Goal: Task Accomplishment & Management: Manage account settings

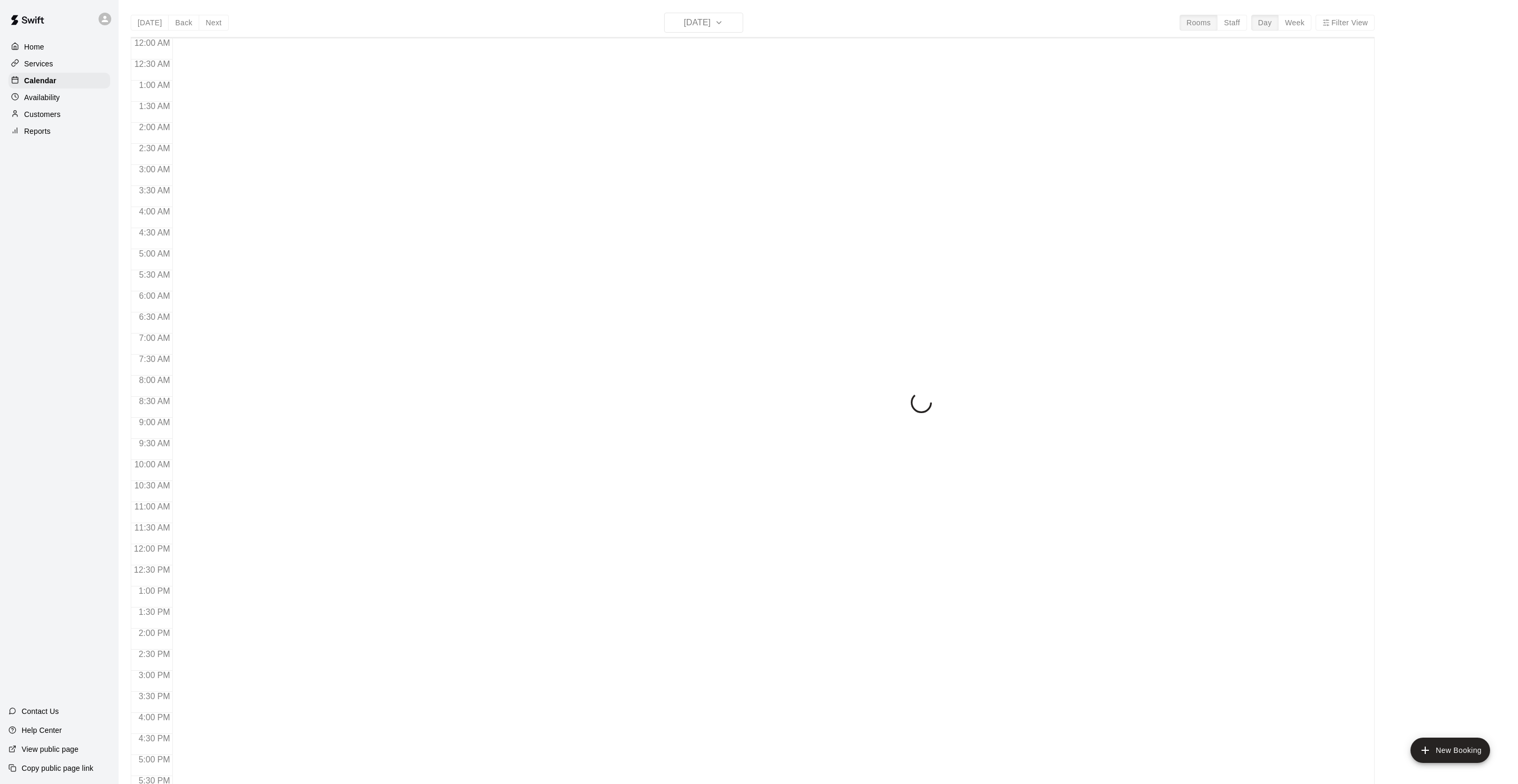
scroll to position [255, 0]
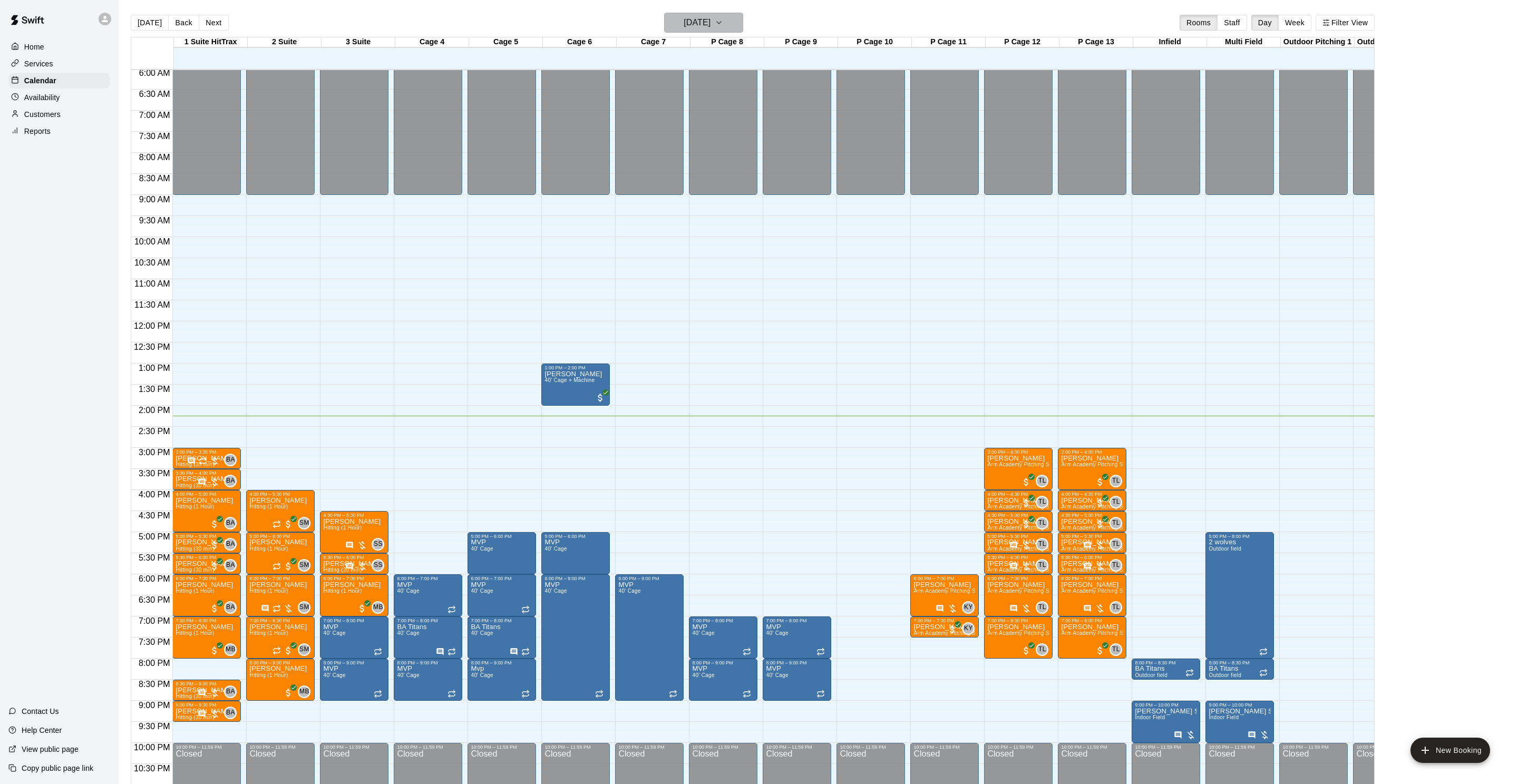
click at [700, 32] on button "[DATE]" at bounding box center [703, 22] width 79 height 20
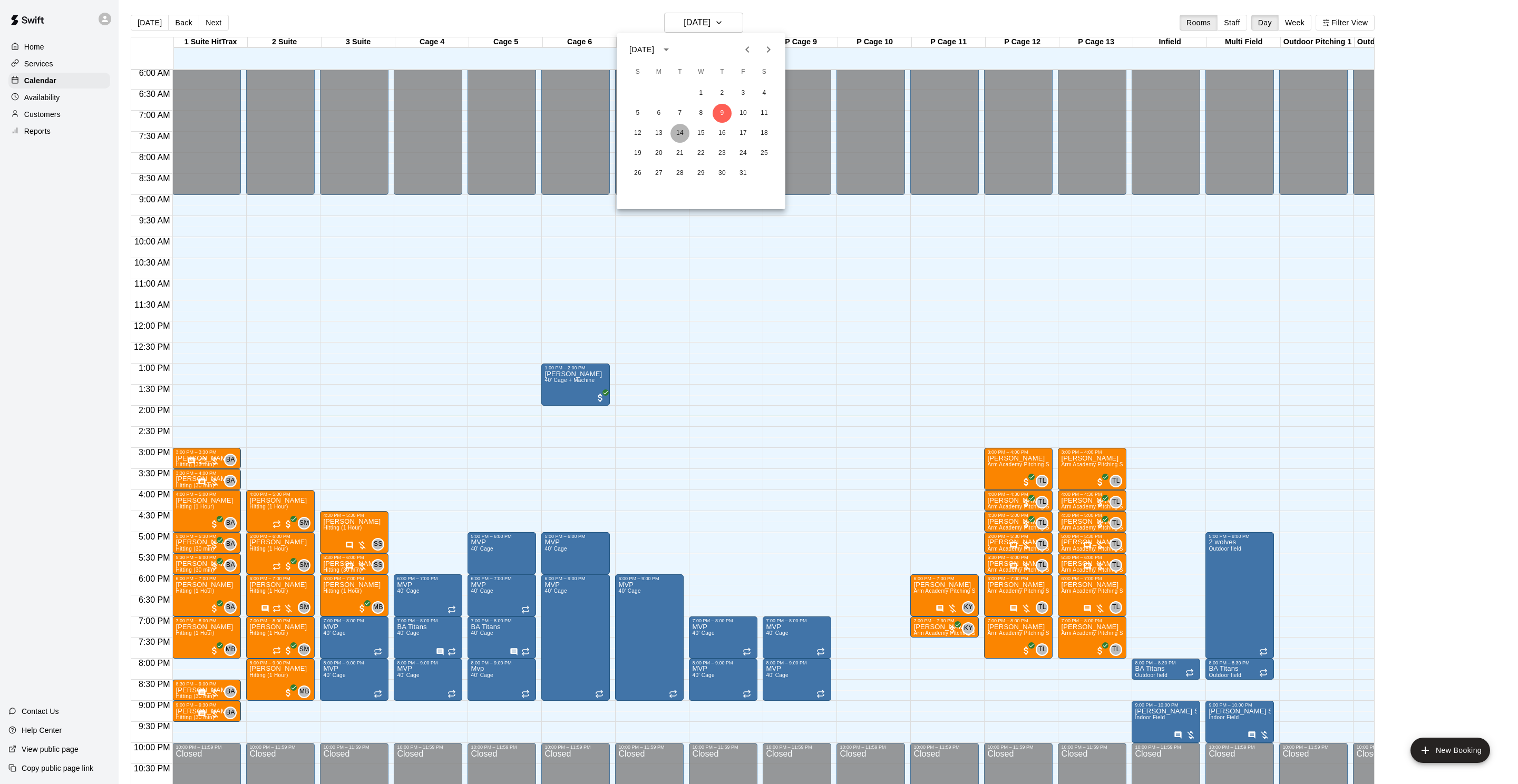
click at [678, 135] on button "14" at bounding box center [679, 133] width 19 height 19
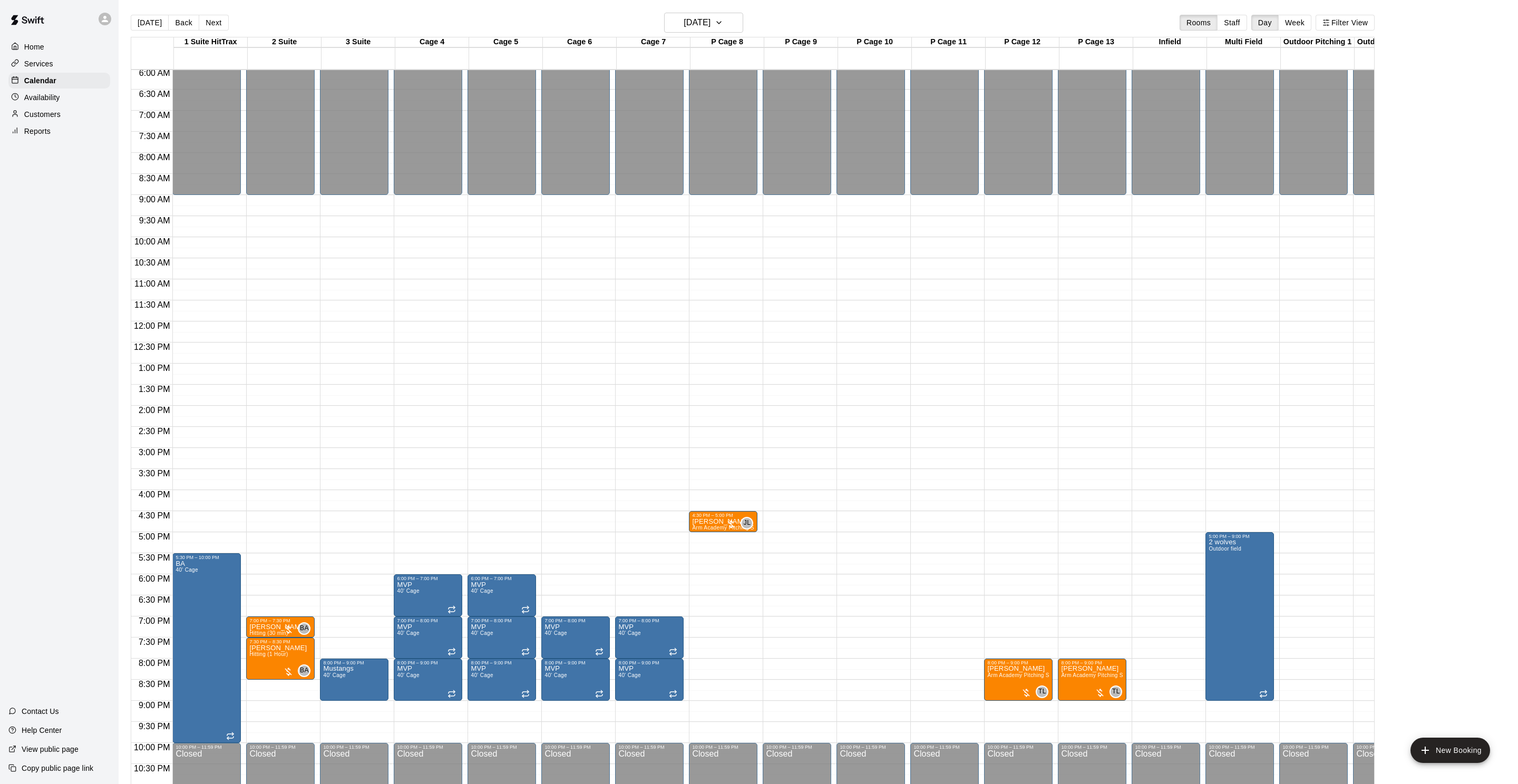
click at [728, 11] on main "Today Back Next Tuesday Oct 14 Rooms Staff Day Week Filter View 1 Suite HitTrax…" at bounding box center [818, 400] width 1400 height 801
click at [711, 19] on h6 "[DATE]" at bounding box center [697, 22] width 27 height 14
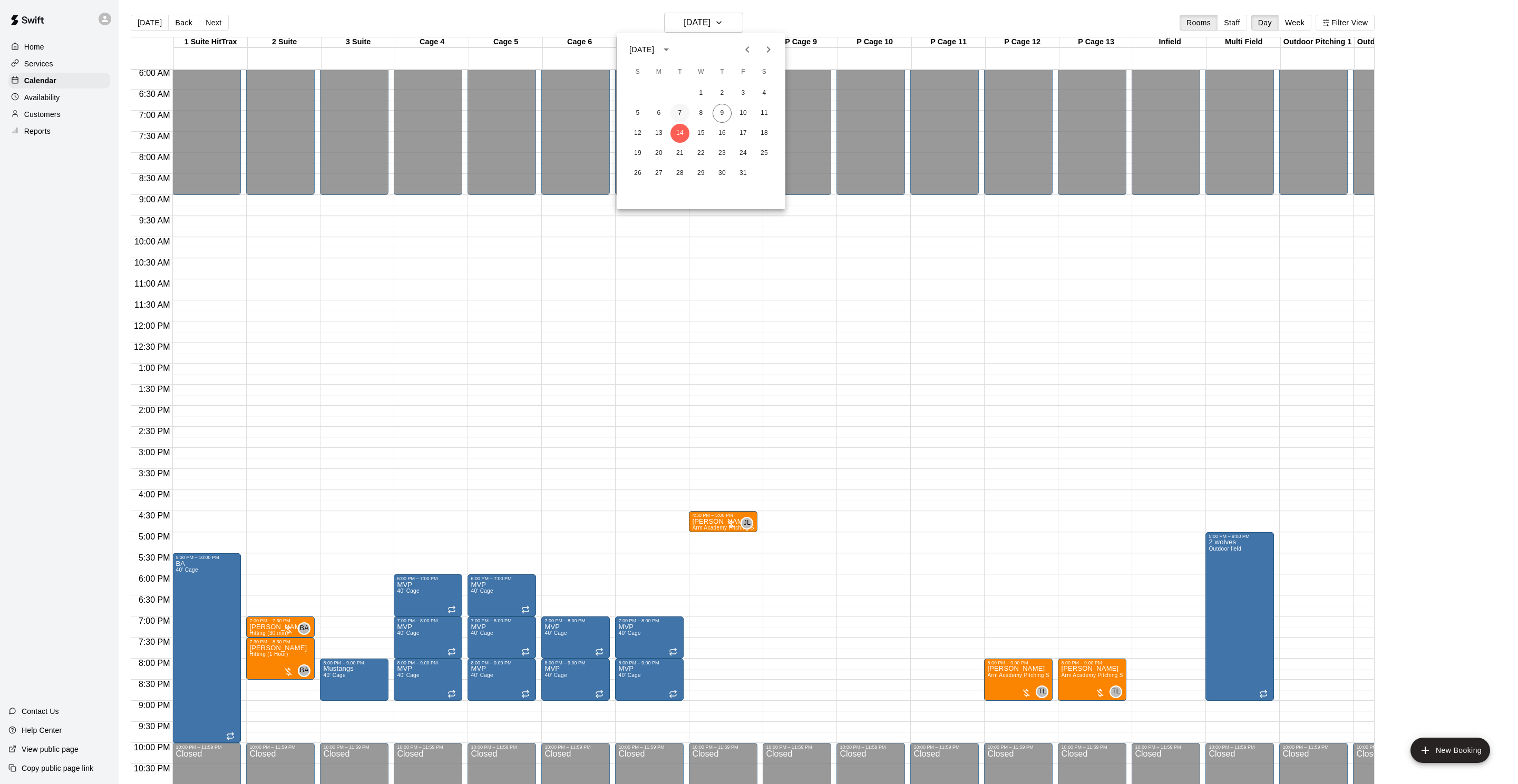
click at [679, 113] on button "7" at bounding box center [679, 113] width 19 height 19
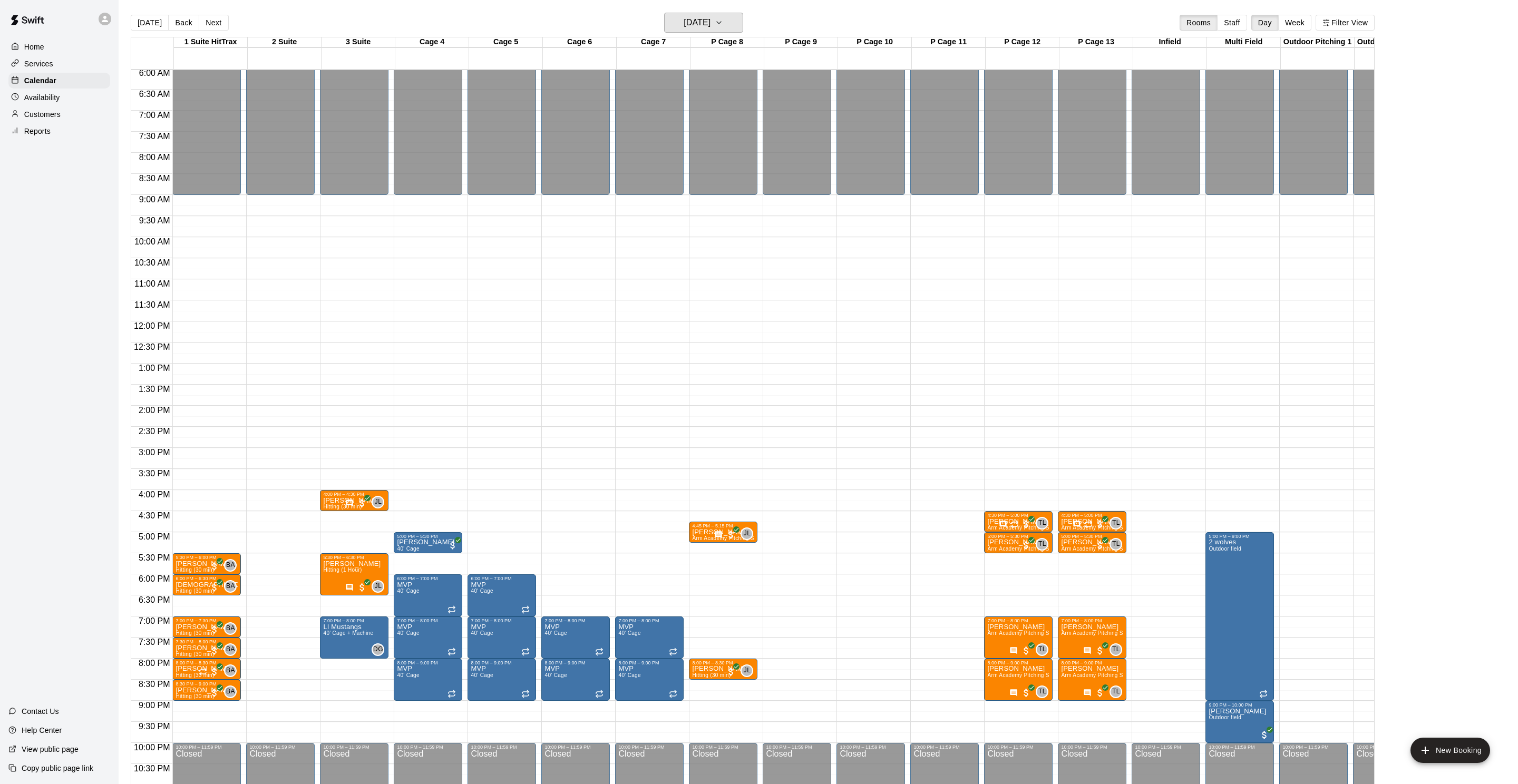
scroll to position [10, 0]
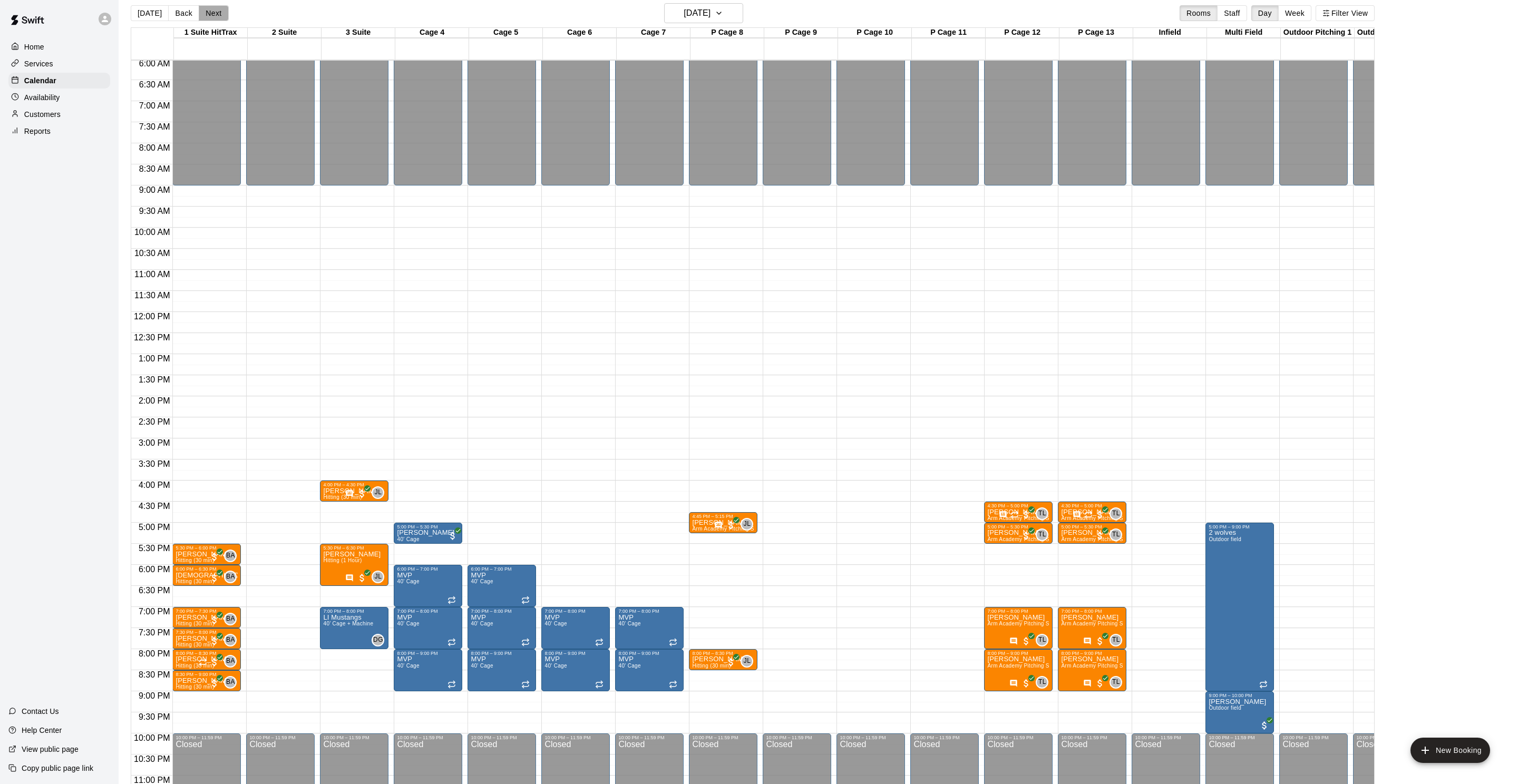
click at [218, 15] on button "Next" at bounding box center [213, 13] width 30 height 16
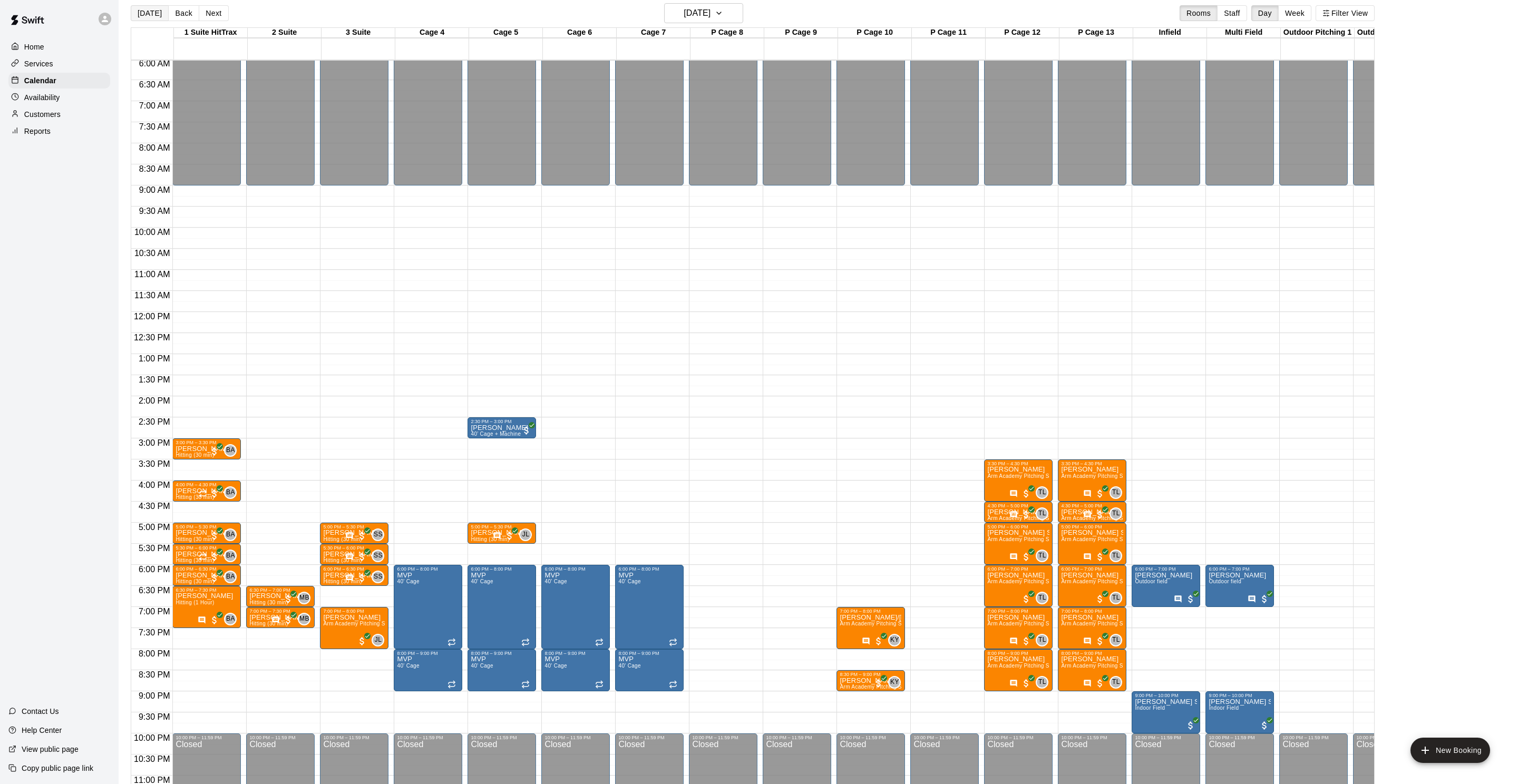
click at [157, 19] on button "[DATE]" at bounding box center [149, 13] width 38 height 16
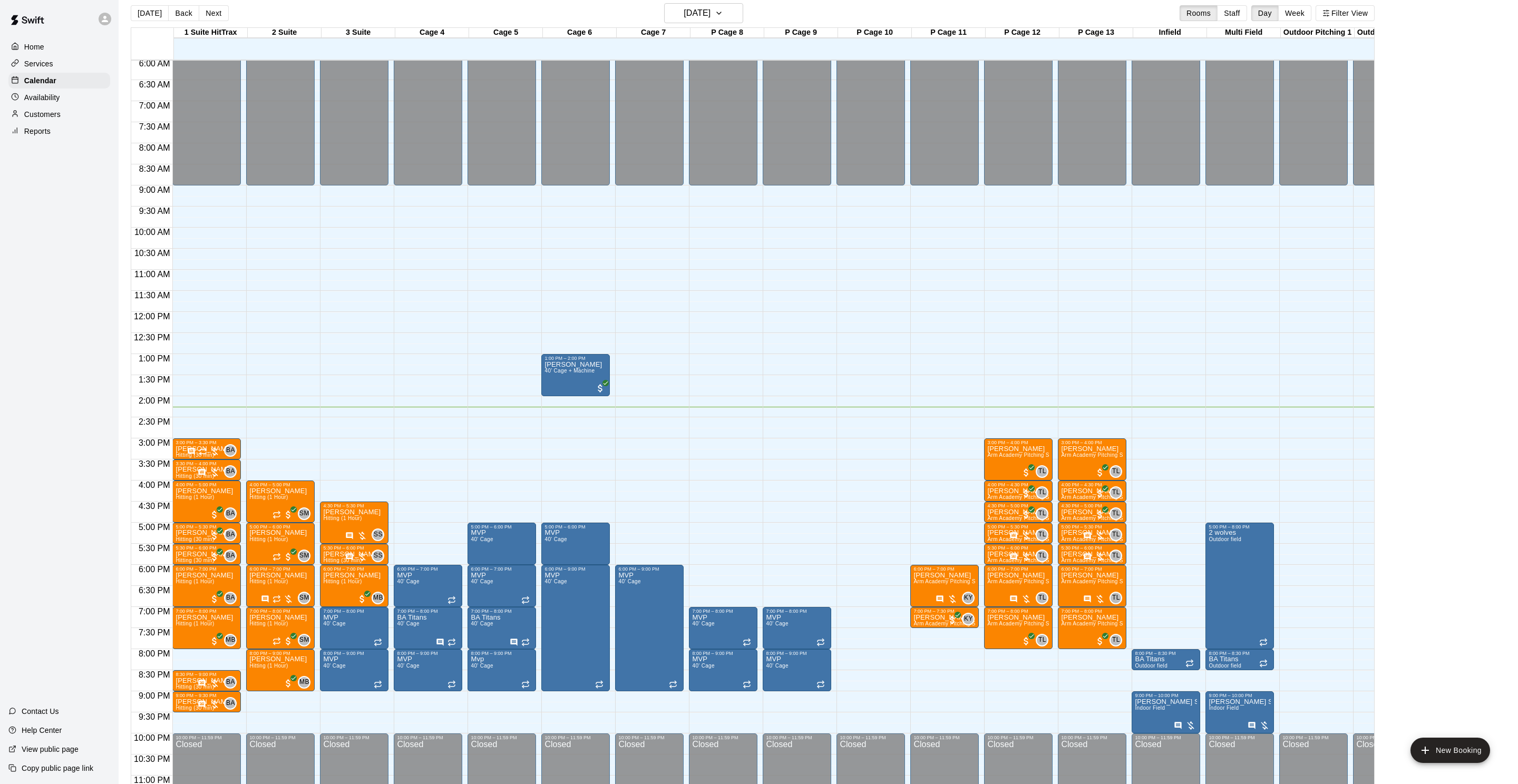
click at [677, 26] on div "Today Back Next Thursday Oct 09 Rooms Staff Day Week Filter View" at bounding box center [752, 15] width 1244 height 24
click at [684, 18] on h6 "[DATE]" at bounding box center [697, 13] width 27 height 14
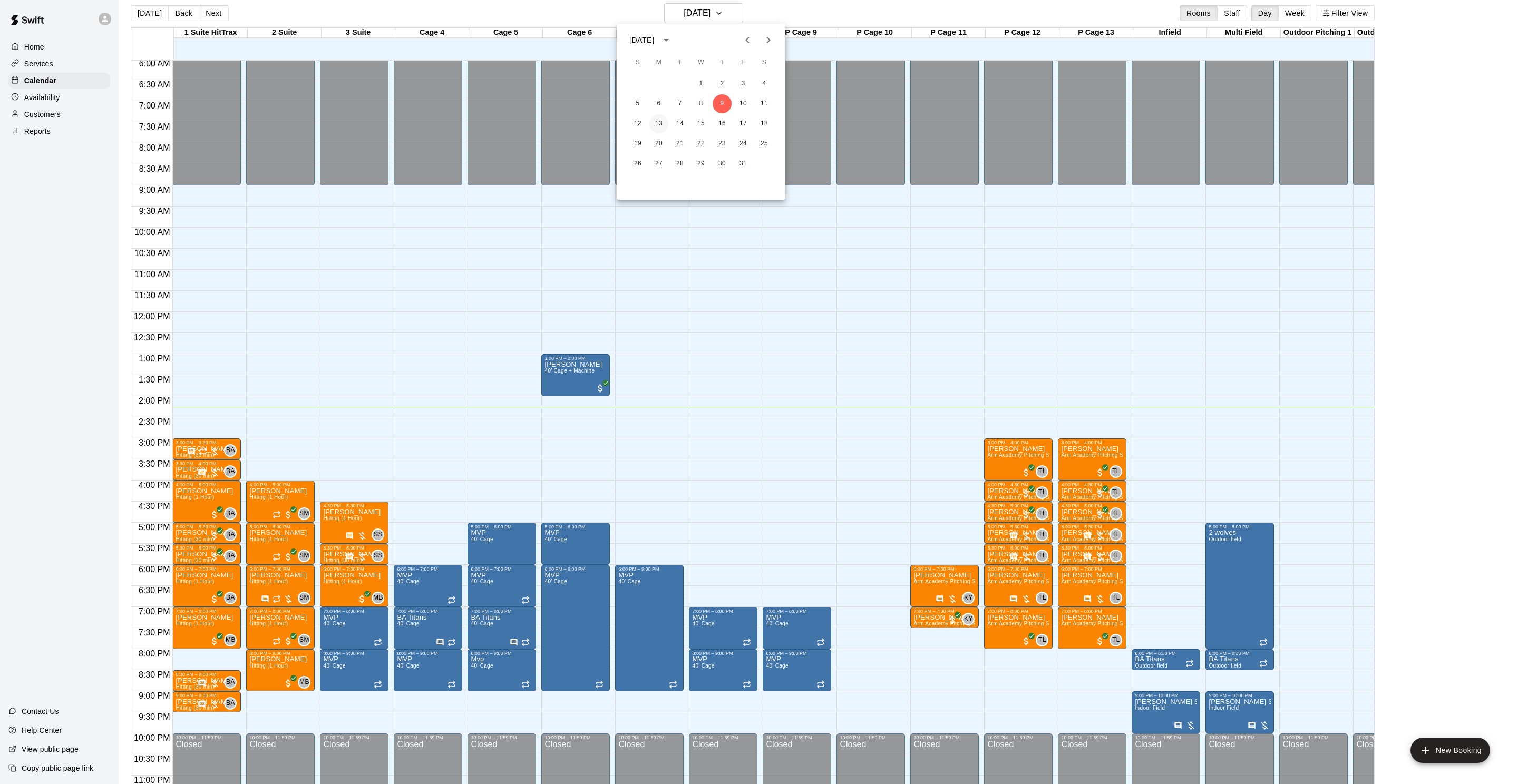
click at [659, 124] on button "13" at bounding box center [658, 123] width 19 height 19
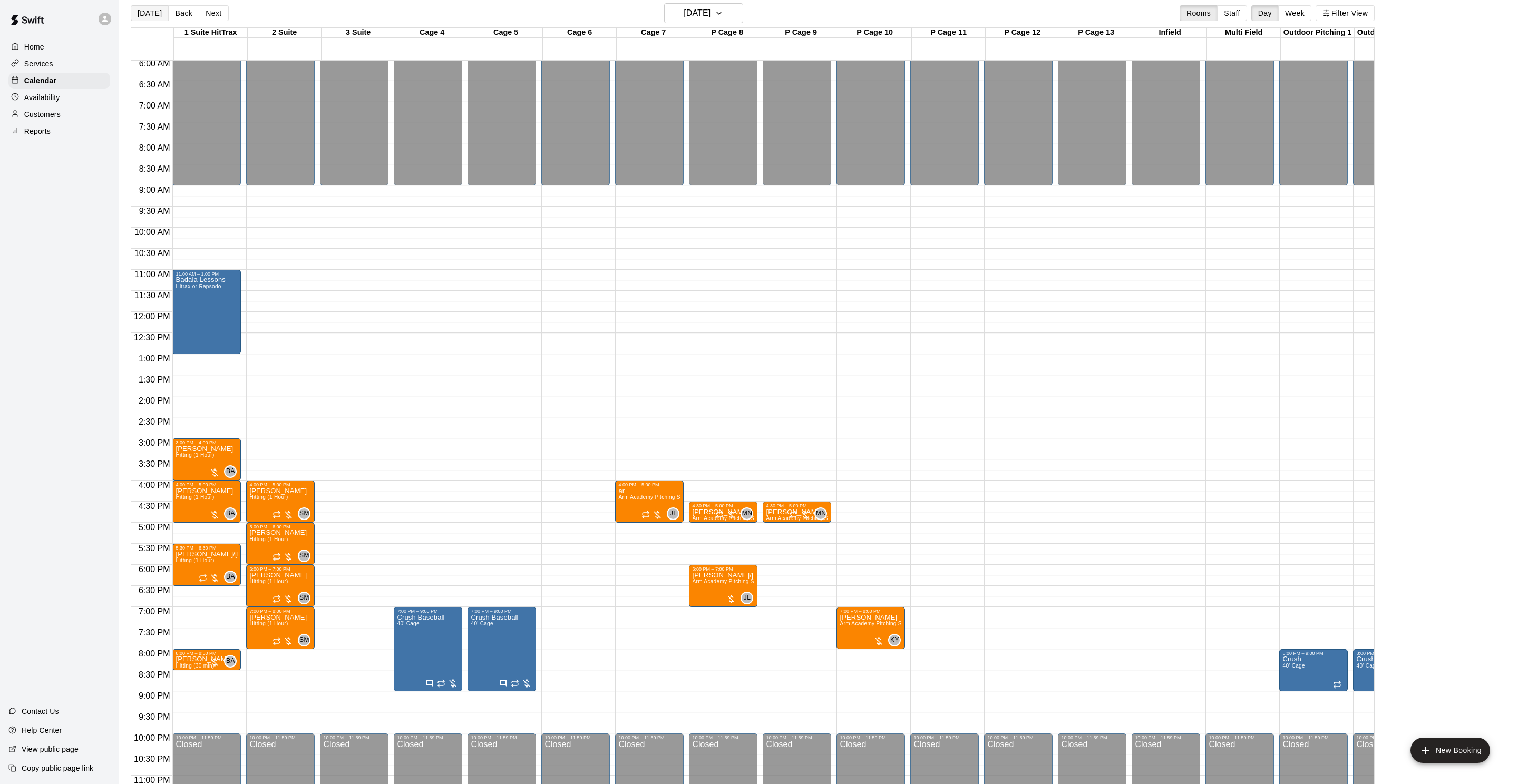
click at [147, 10] on button "[DATE]" at bounding box center [149, 13] width 38 height 16
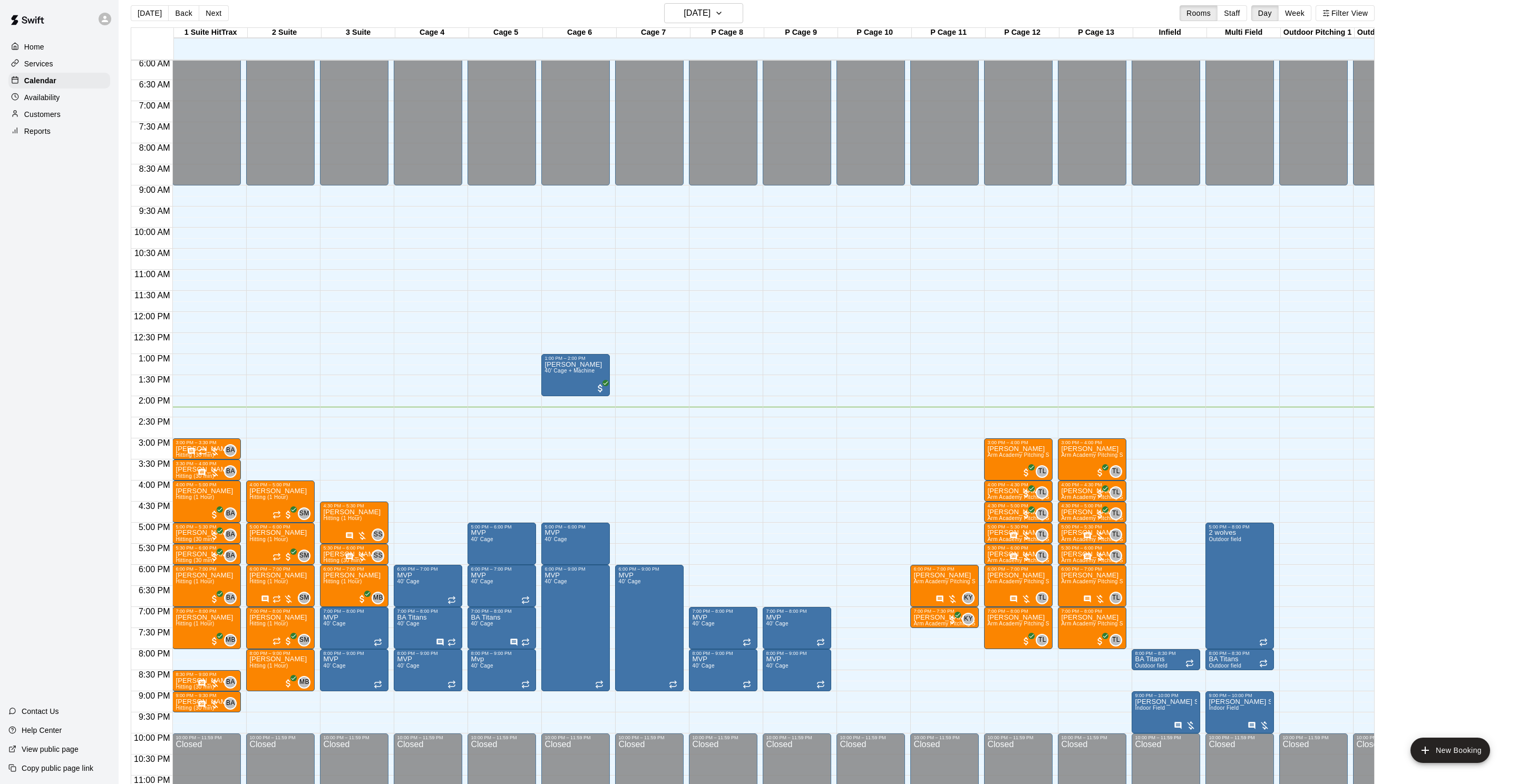
click at [563, 18] on div "Today Back Next Thursday Oct 09 Rooms Staff Day Week Filter View" at bounding box center [752, 15] width 1244 height 24
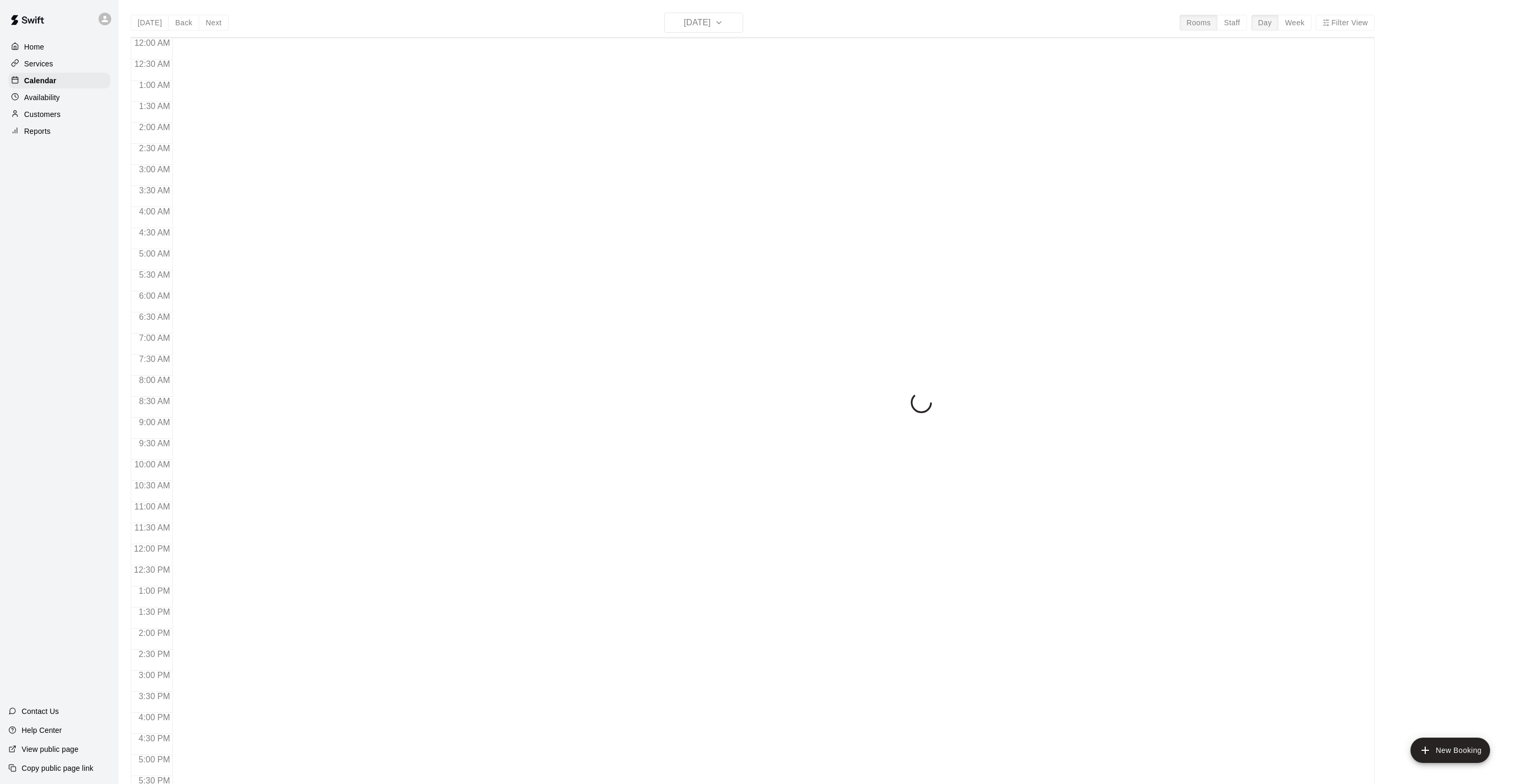
scroll to position [255, 0]
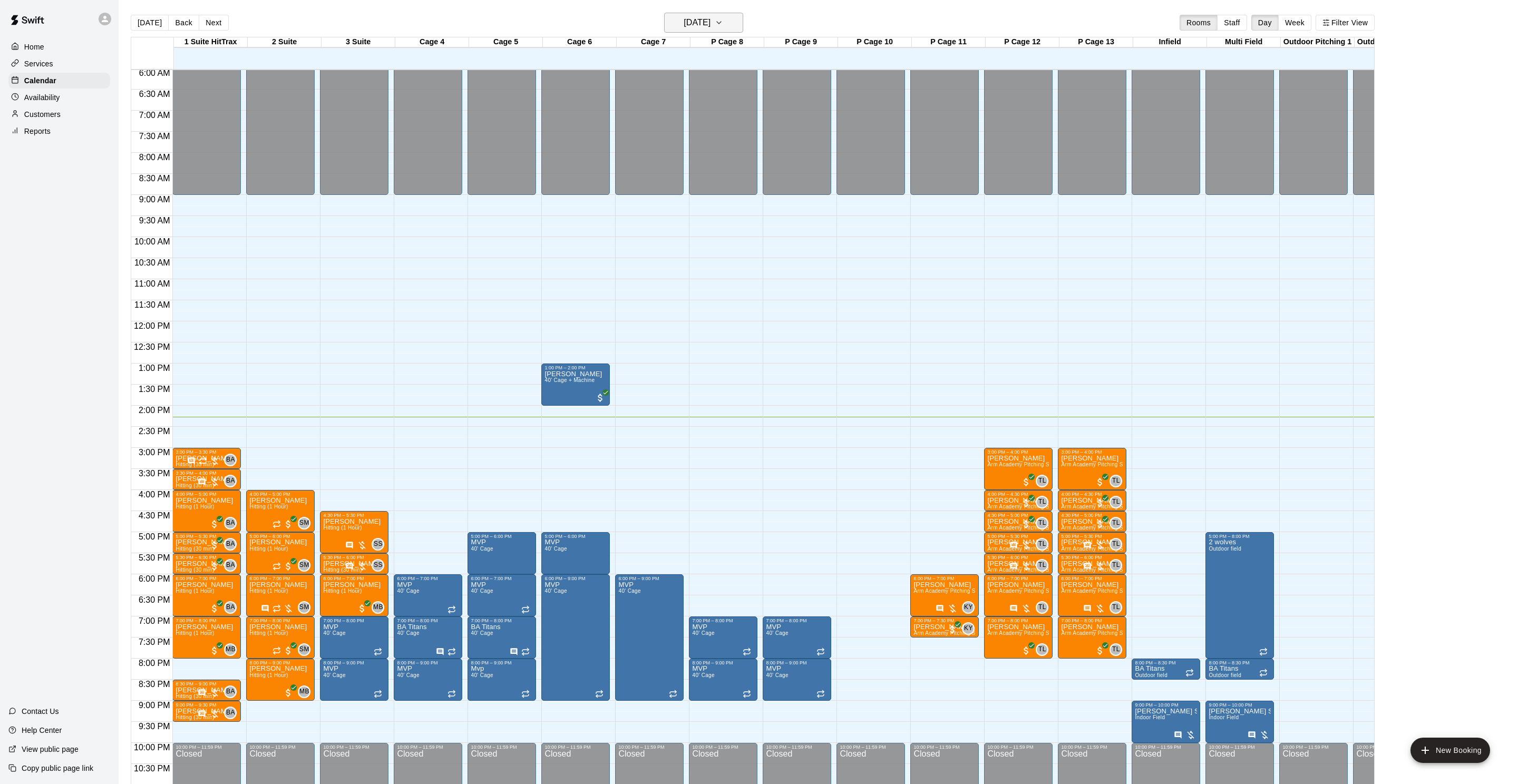
click at [709, 27] on h6 "[DATE]" at bounding box center [697, 22] width 27 height 14
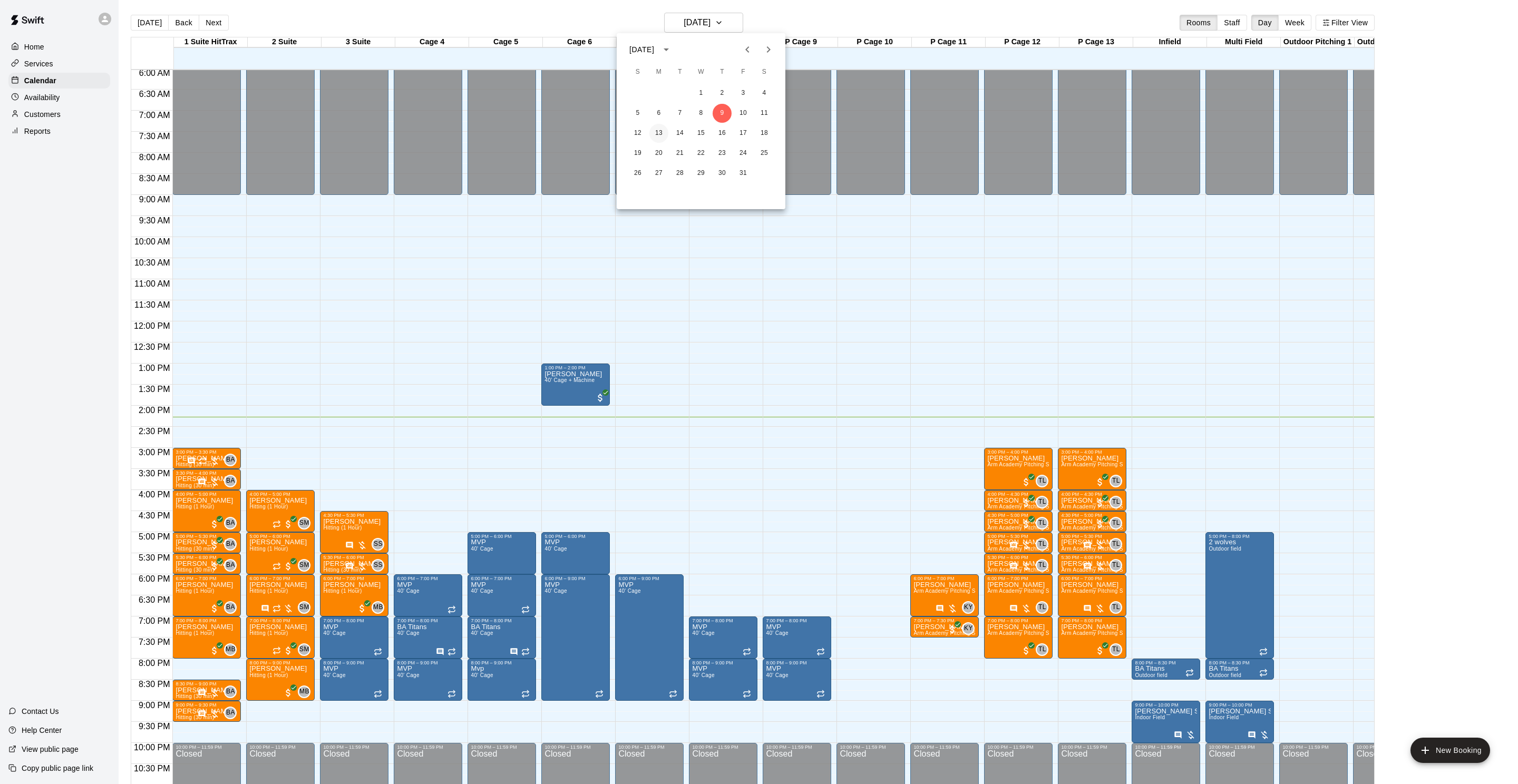
click at [661, 137] on button "13" at bounding box center [658, 133] width 19 height 19
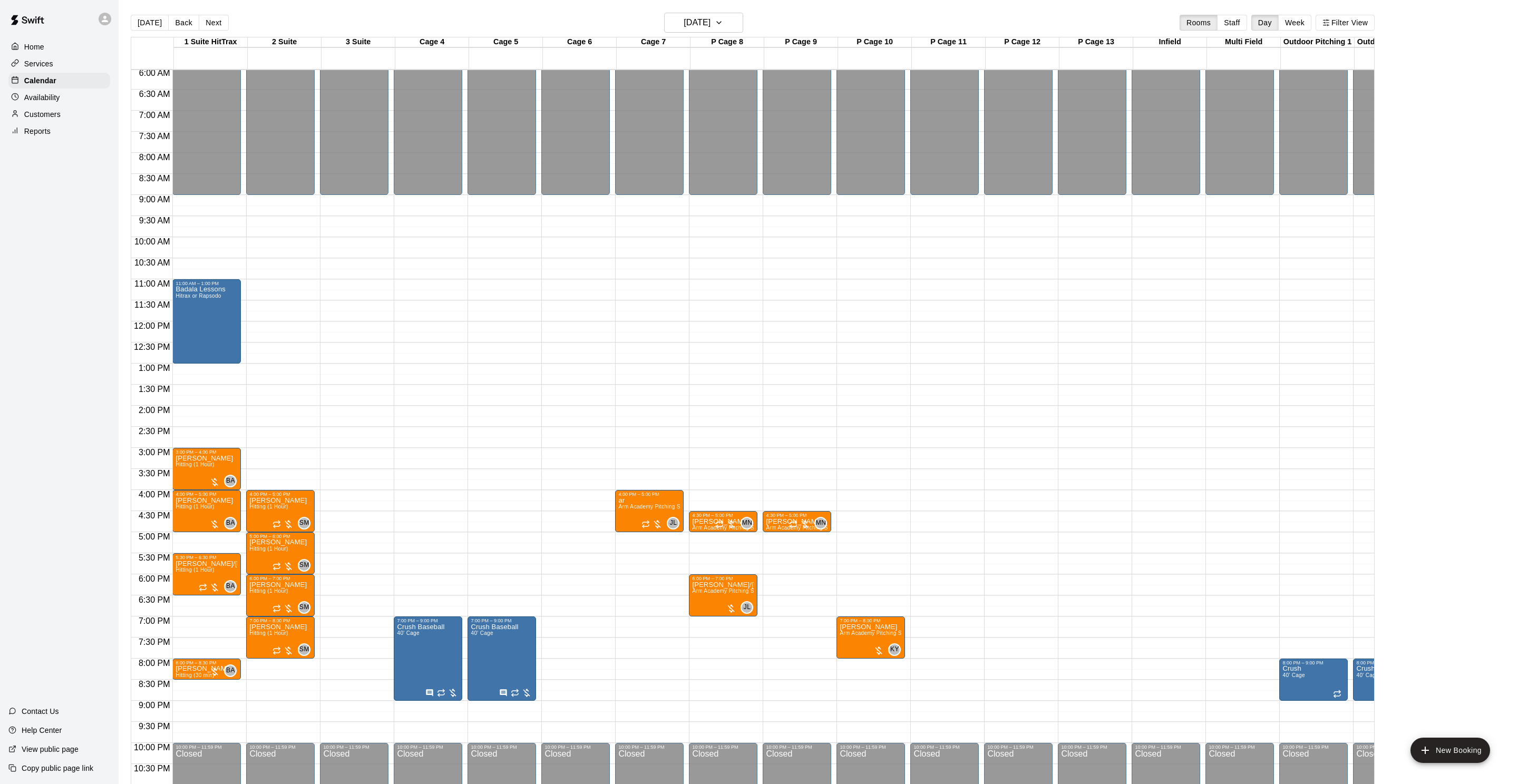
drag, startPoint x: 222, startPoint y: 18, endPoint x: 208, endPoint y: 19, distance: 14.0
click at [222, 18] on button "Next" at bounding box center [213, 22] width 30 height 16
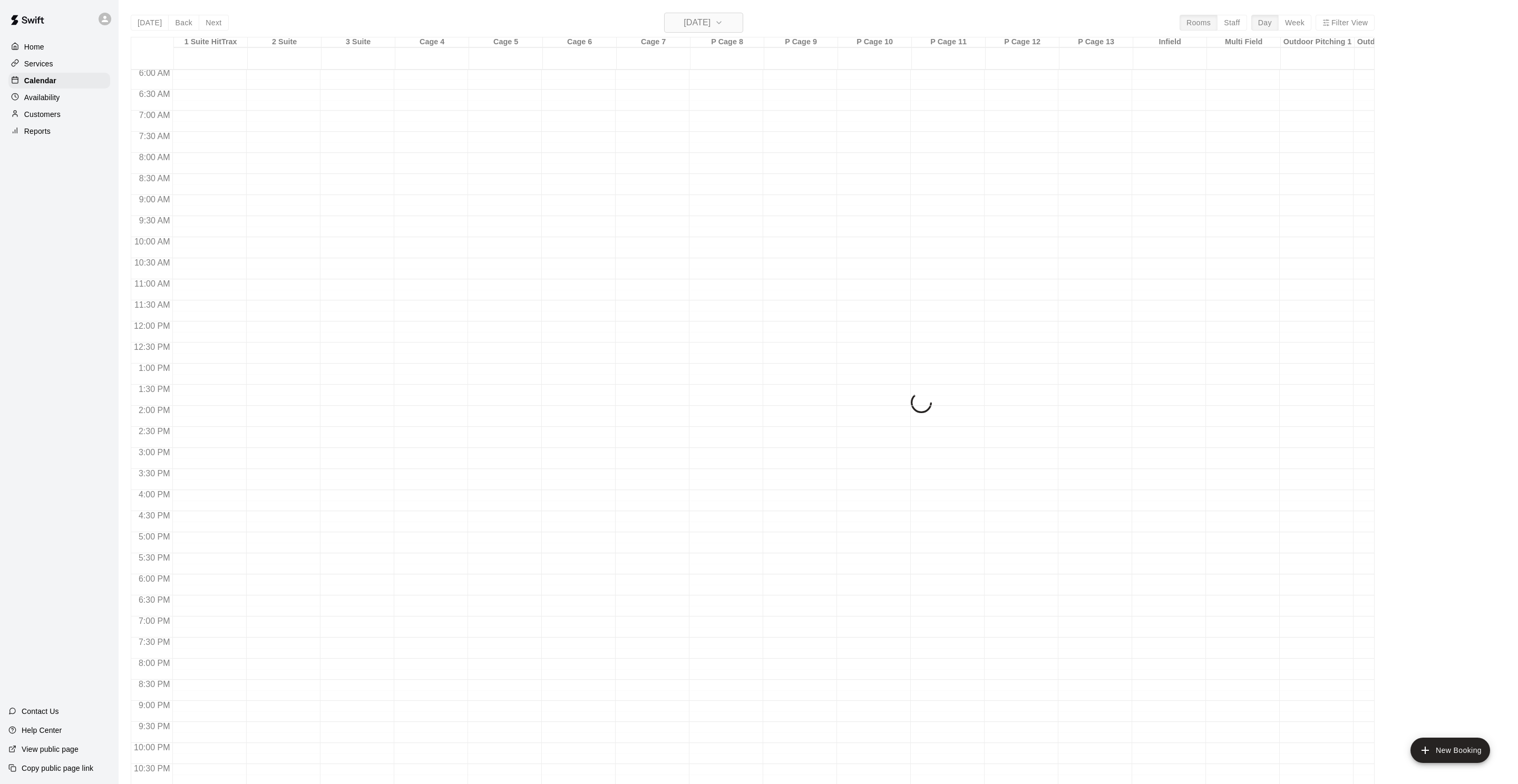
click at [692, 21] on div "[DATE] Back [DATE][DATE] Rooms Staff Day Week Filter View 1 Suite HitTrax 14 Tu…" at bounding box center [752, 404] width 1244 height 784
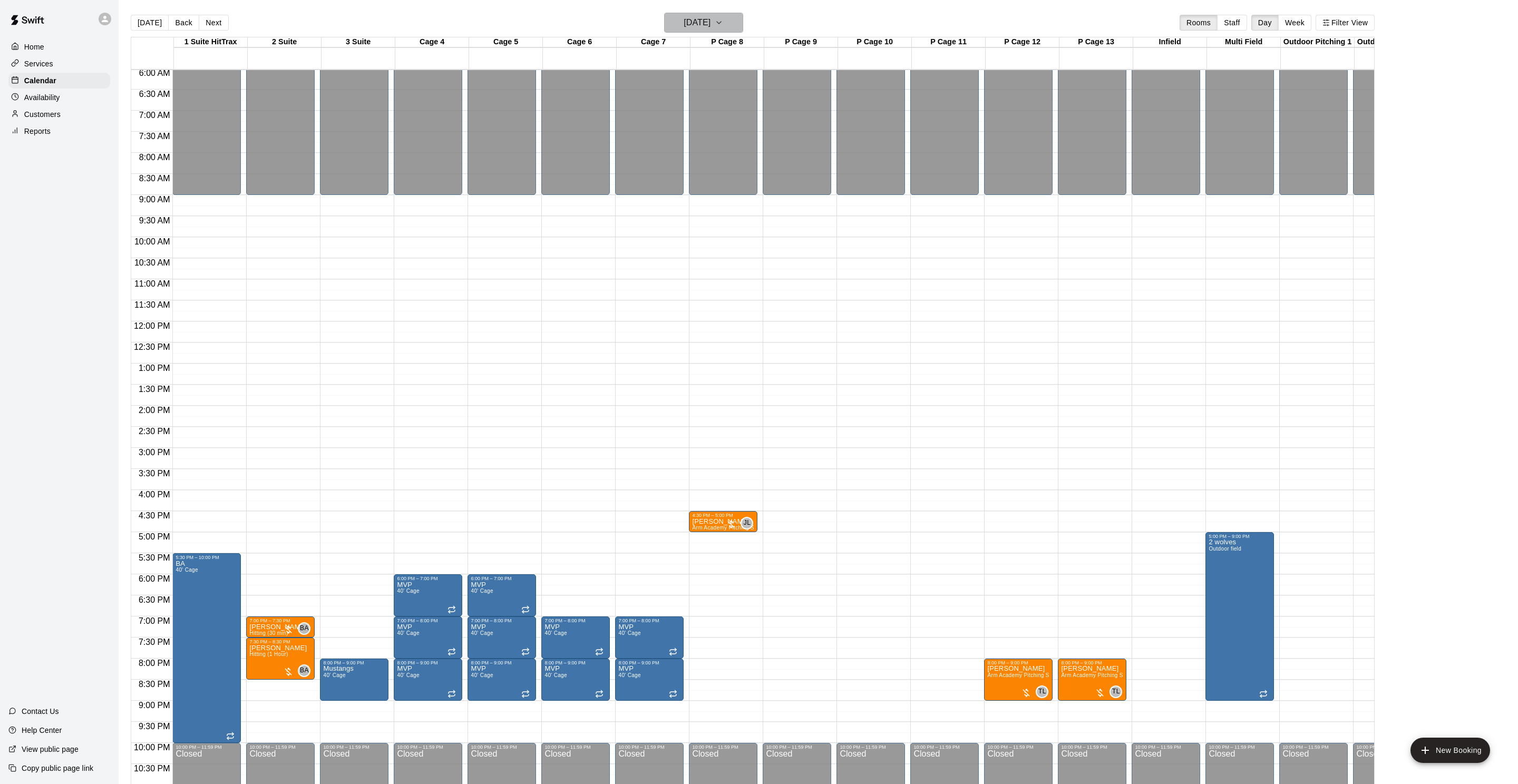
click at [686, 25] on h6 "[DATE]" at bounding box center [697, 22] width 27 height 14
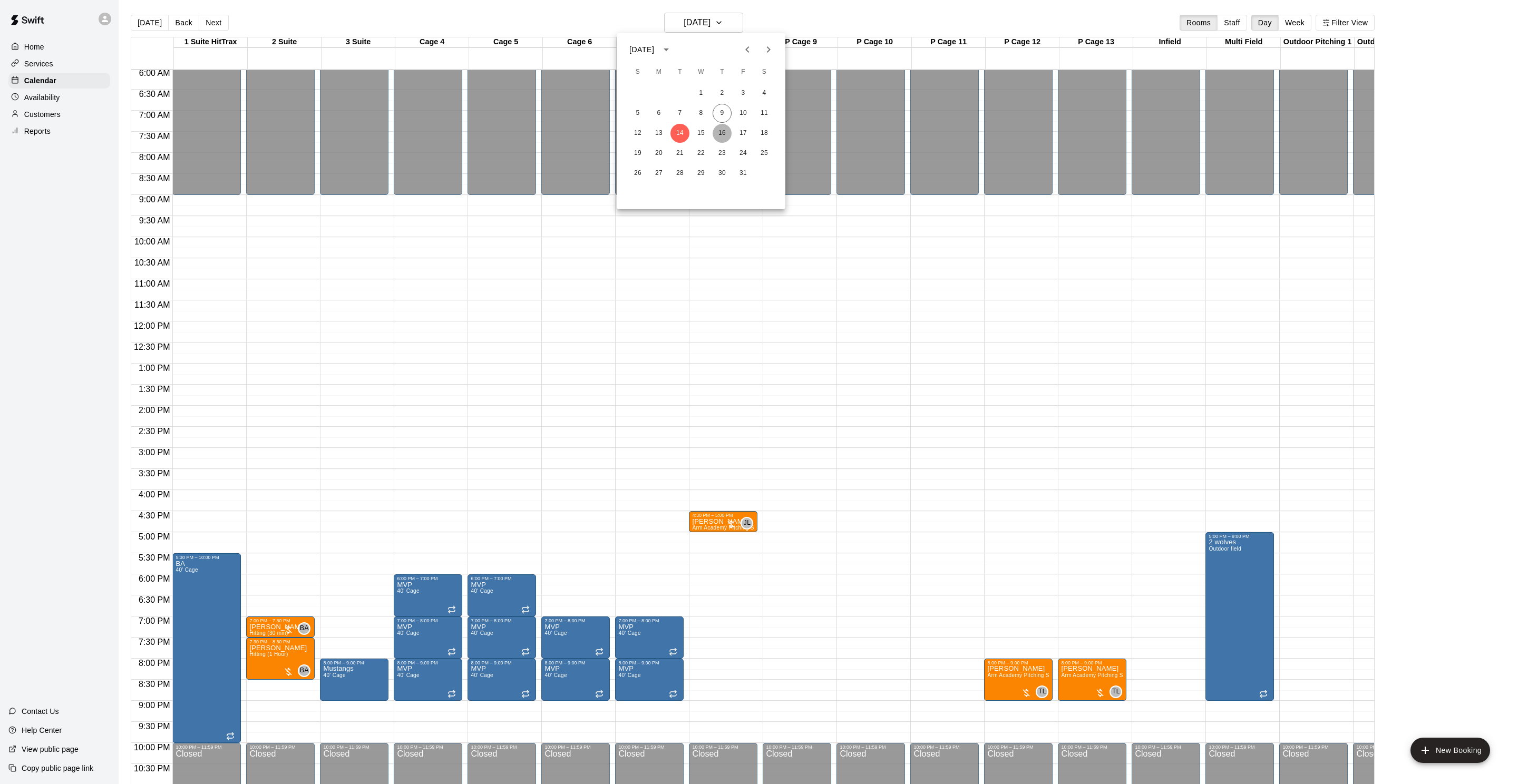
click at [727, 136] on button "16" at bounding box center [722, 133] width 19 height 19
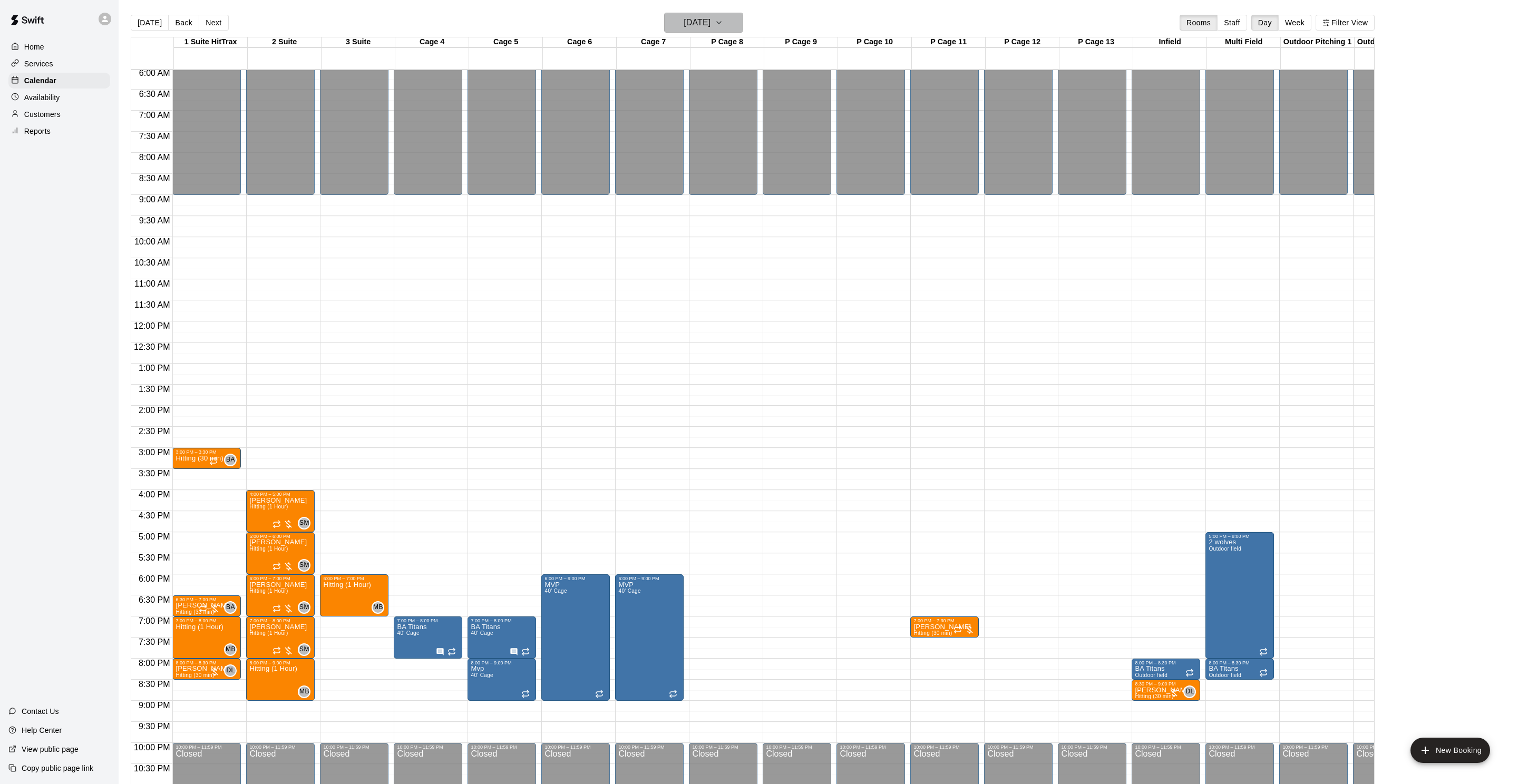
click at [712, 31] on button "[DATE]" at bounding box center [703, 22] width 79 height 20
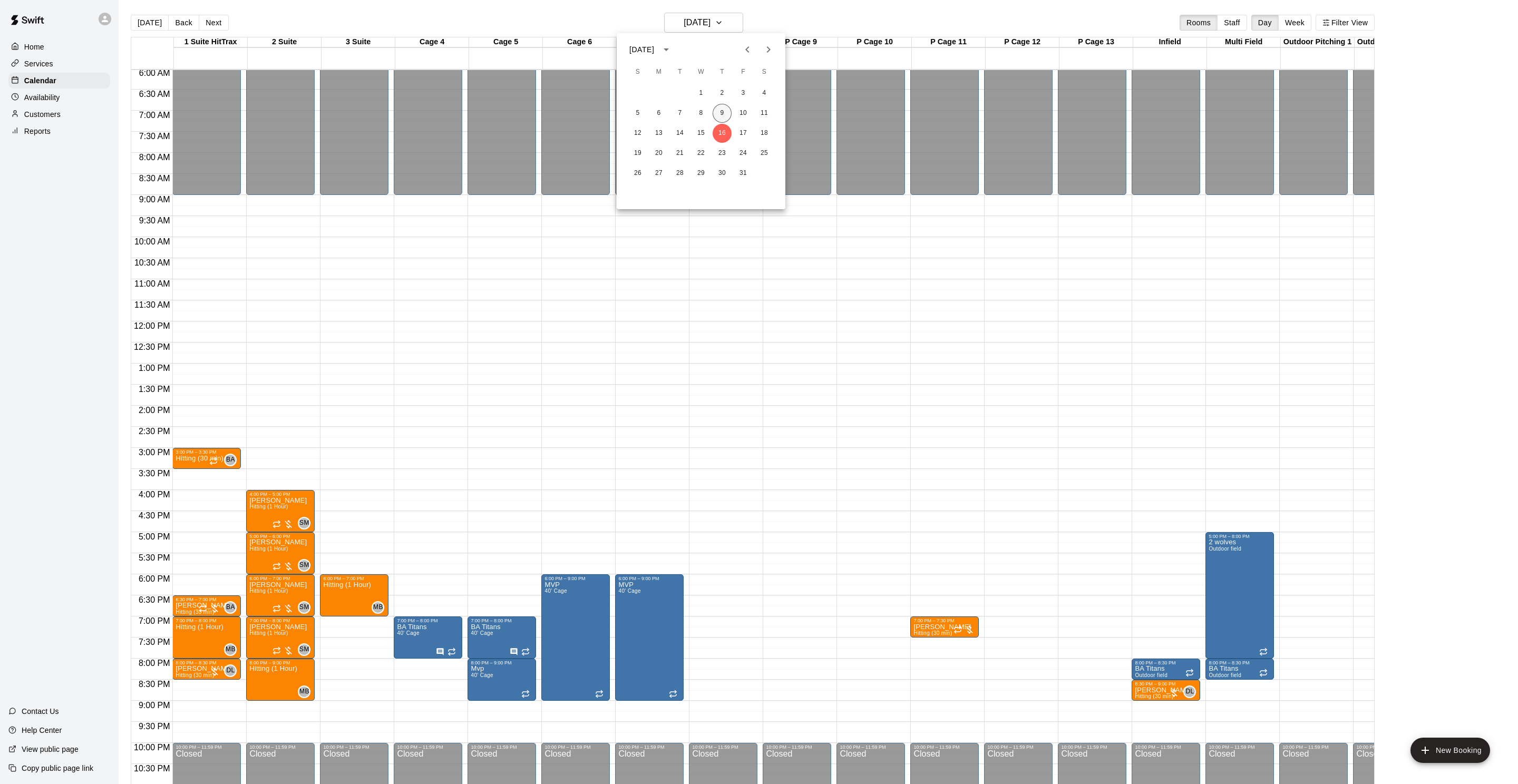
click at [721, 110] on button "9" at bounding box center [722, 113] width 19 height 19
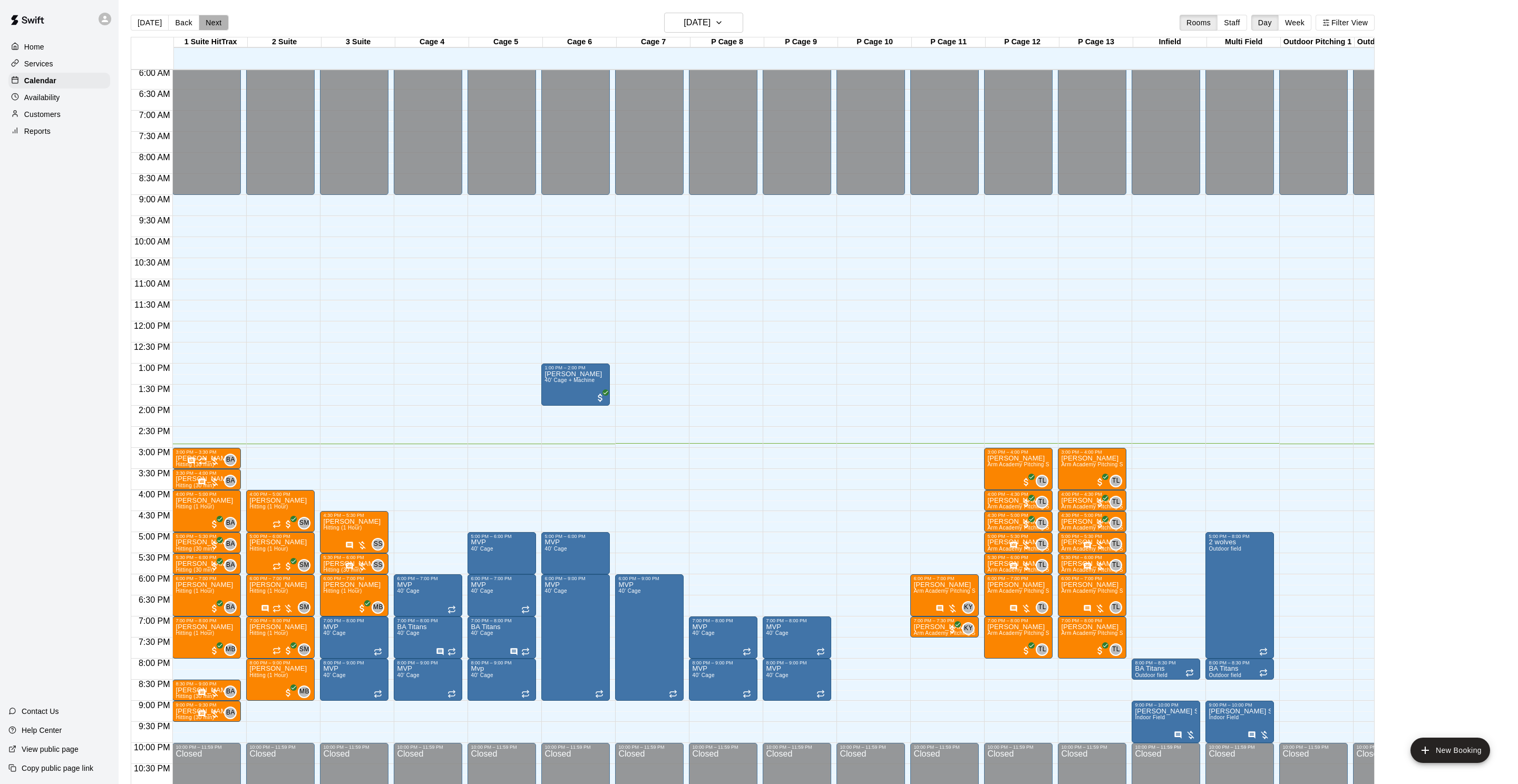
click at [207, 21] on button "Next" at bounding box center [213, 22] width 30 height 16
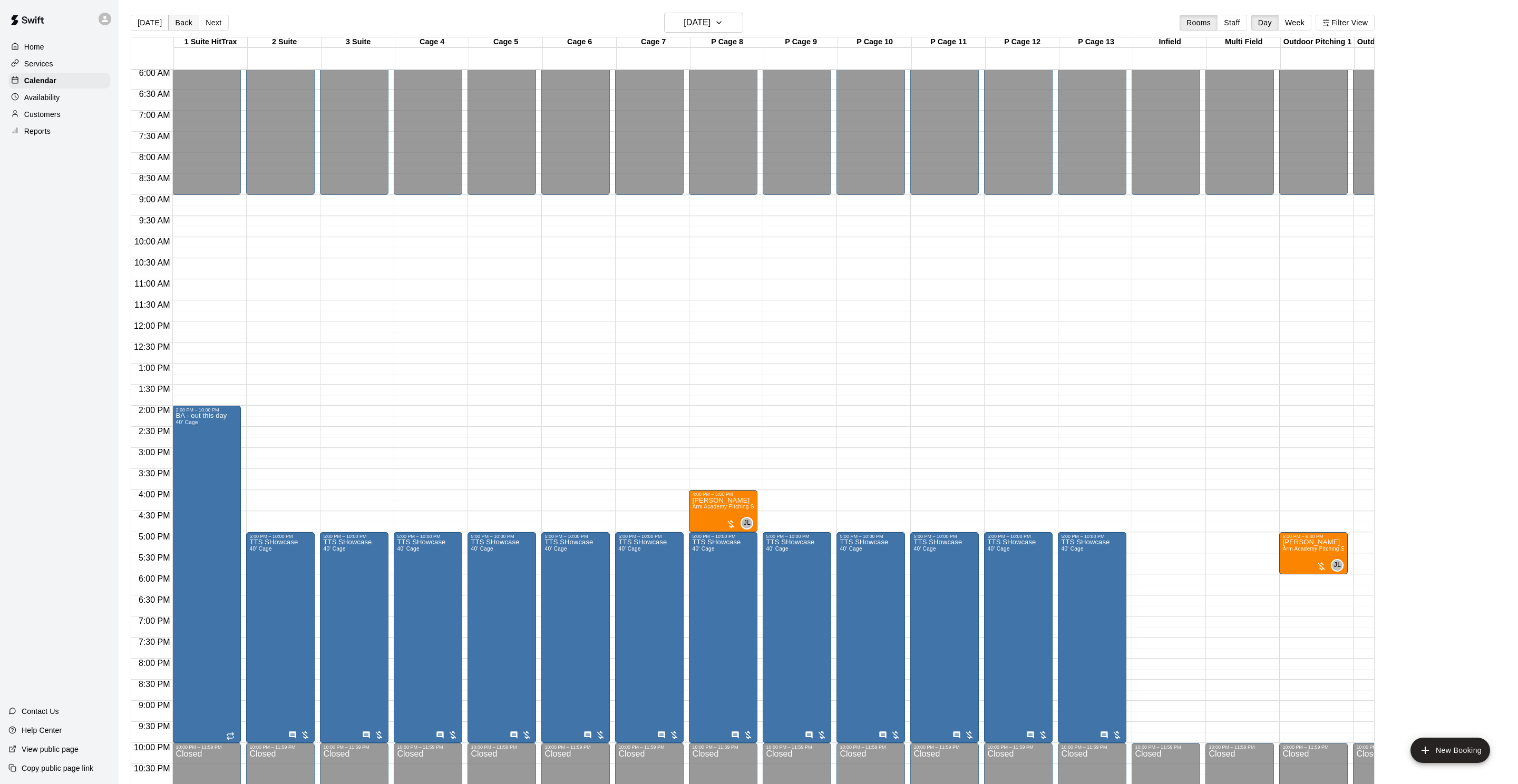
click at [183, 27] on button "Back" at bounding box center [184, 22] width 31 height 16
